Goal: Task Accomplishment & Management: Use online tool/utility

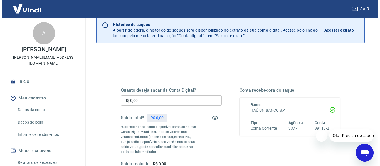
scroll to position [56, 0]
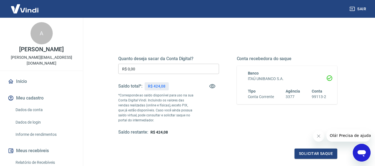
click at [168, 69] on input "R$ 0,00" at bounding box center [168, 69] width 101 height 10
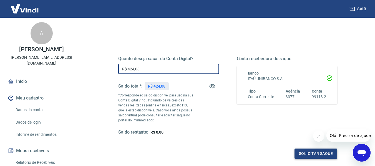
type input "R$ 424,08"
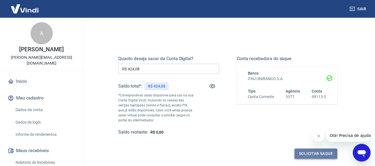
click at [326, 152] on button "Solicitar saque" at bounding box center [316, 154] width 43 height 10
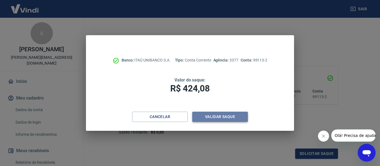
click at [218, 119] on button "Validar saque" at bounding box center [220, 117] width 56 height 10
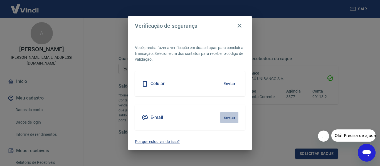
click at [230, 118] on button "Enviar" at bounding box center [229, 118] width 18 height 12
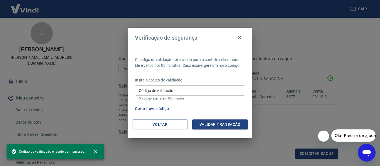
click at [179, 88] on input "Código de validação" at bounding box center [190, 91] width 110 height 10
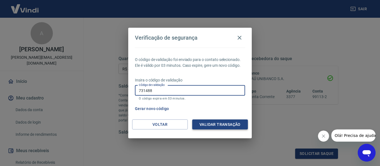
type input "731488"
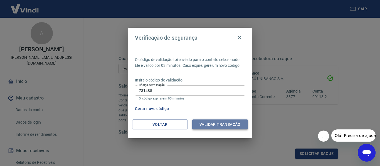
click at [223, 126] on button "Validar transação" at bounding box center [220, 125] width 56 height 10
